Goal: Task Accomplishment & Management: Complete application form

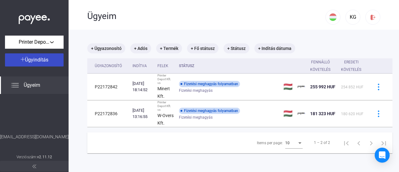
click at [38, 60] on span "Ügyindítás" at bounding box center [36, 60] width 23 height 6
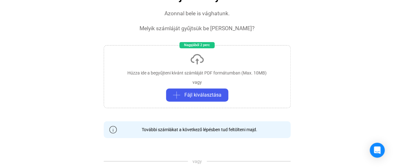
scroll to position [57, 0]
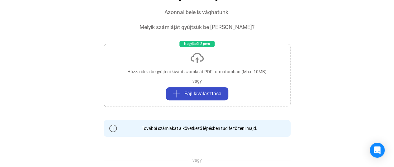
click at [194, 91] on span "Fájl kiválasztása" at bounding box center [202, 93] width 37 height 7
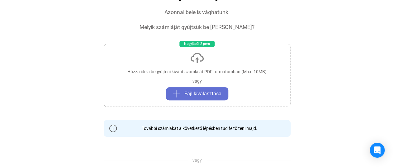
click at [205, 92] on span "Fájl kiválasztása" at bounding box center [202, 93] width 37 height 7
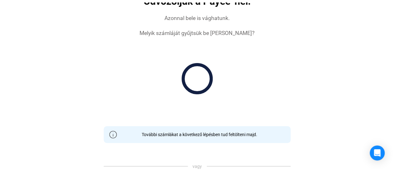
scroll to position [0, 0]
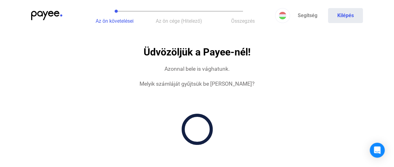
click at [199, 68] on div "Azonnal bele is vághatunk." at bounding box center [196, 68] width 65 height 7
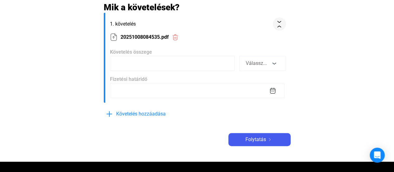
scroll to position [87, 0]
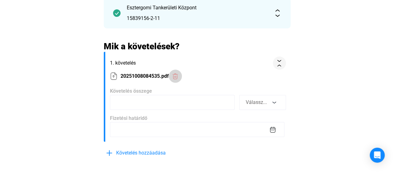
click at [174, 75] on img at bounding box center [175, 76] width 7 height 7
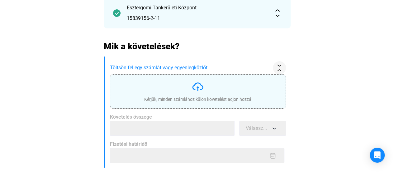
click at [195, 83] on img at bounding box center [198, 86] width 12 height 12
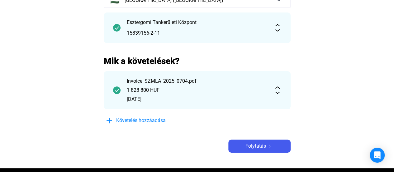
scroll to position [74, 0]
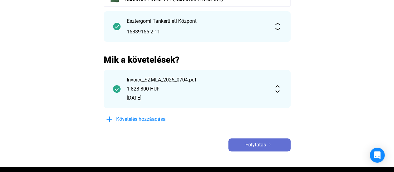
click at [261, 143] on span "Folytatás" at bounding box center [255, 144] width 21 height 7
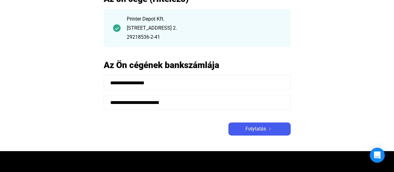
scroll to position [54, 0]
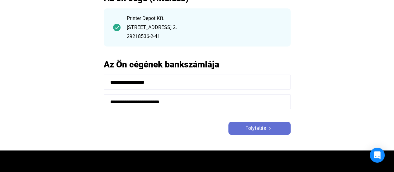
click at [262, 130] on span "Folytatás" at bounding box center [255, 127] width 21 height 7
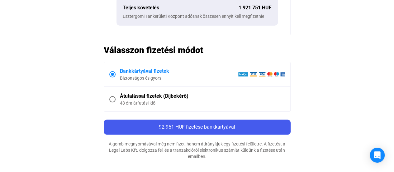
scroll to position [325, 0]
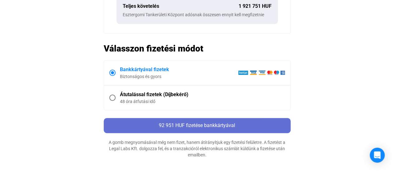
click at [201, 126] on span "92 951 HUF fizetése bankkártyával" at bounding box center [197, 125] width 76 height 6
